Goal: Task Accomplishment & Management: Complete application form

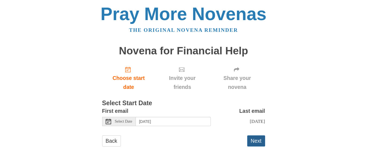
click at [256, 146] on button "Next" at bounding box center [256, 140] width 18 height 11
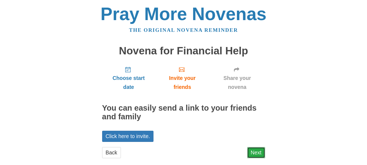
click at [260, 151] on link "Next" at bounding box center [256, 152] width 18 height 11
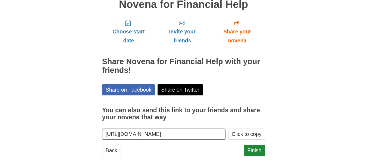
scroll to position [53, 0]
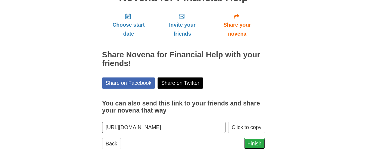
click at [253, 146] on link "Finish" at bounding box center [254, 143] width 21 height 11
